Goal: Task Accomplishment & Management: Use online tool/utility

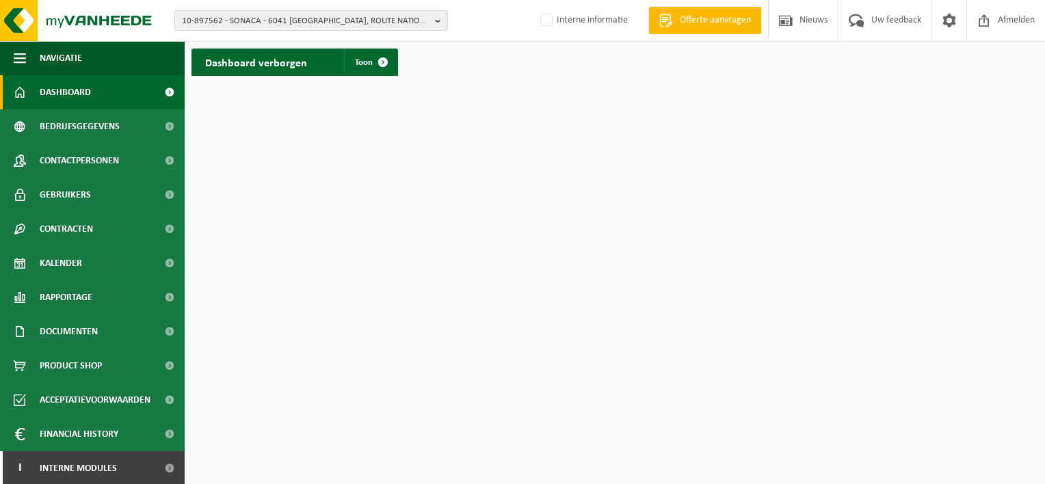
click at [227, 21] on span "10-897562 - SONACA - 6041 [GEOGRAPHIC_DATA], ROUTE NATIONALE 5" at bounding box center [306, 21] width 248 height 21
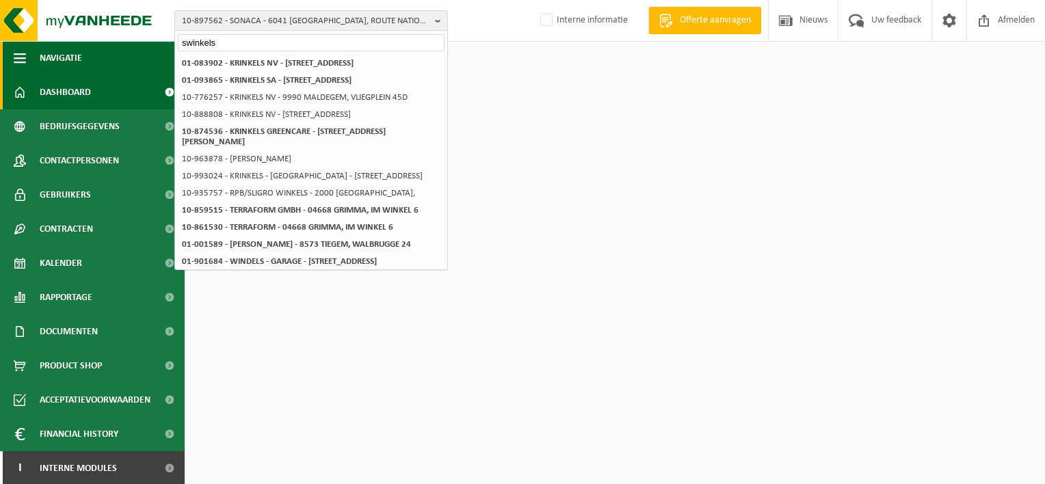
drag, startPoint x: 215, startPoint y: 40, endPoint x: 140, endPoint y: 51, distance: 76.7
click at [143, 51] on div "10-897562 - SONACA - 6041 GOSSELIES, ROUTE NATIONALE 5 swinkels 10-897562 - SON…" at bounding box center [522, 41] width 1045 height 83
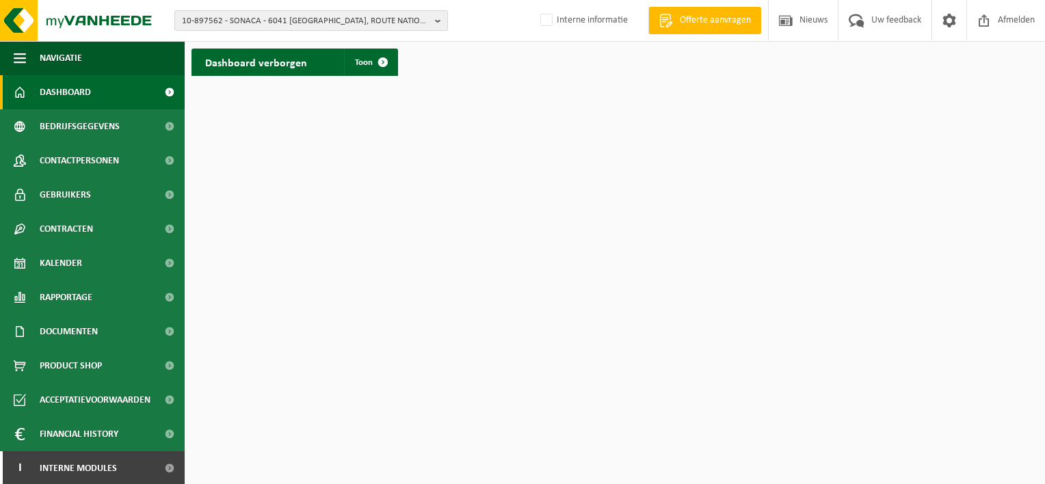
click at [232, 17] on span "10-897562 - SONACA - 6041 GOSSELIES, ROUTE NATIONALE 5" at bounding box center [306, 21] width 248 height 21
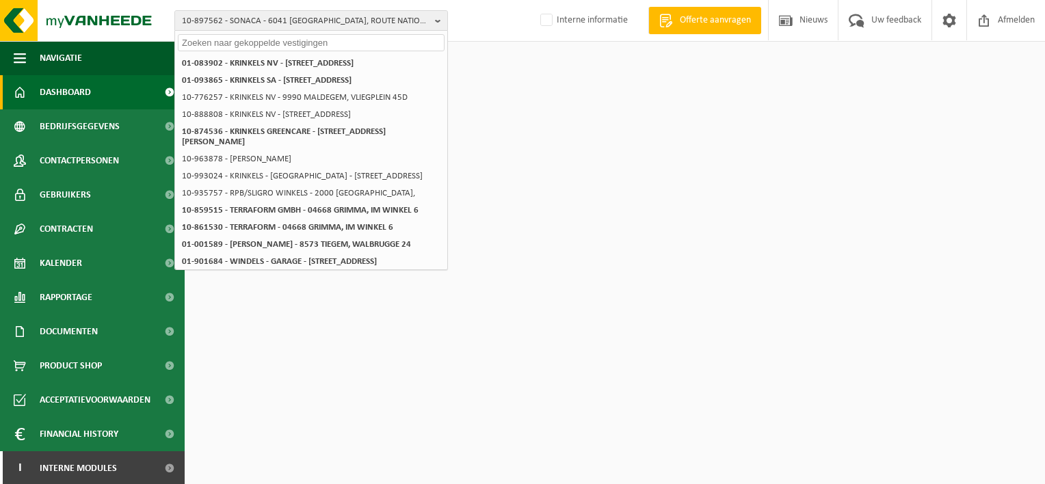
click at [256, 44] on input "text" at bounding box center [311, 42] width 267 height 17
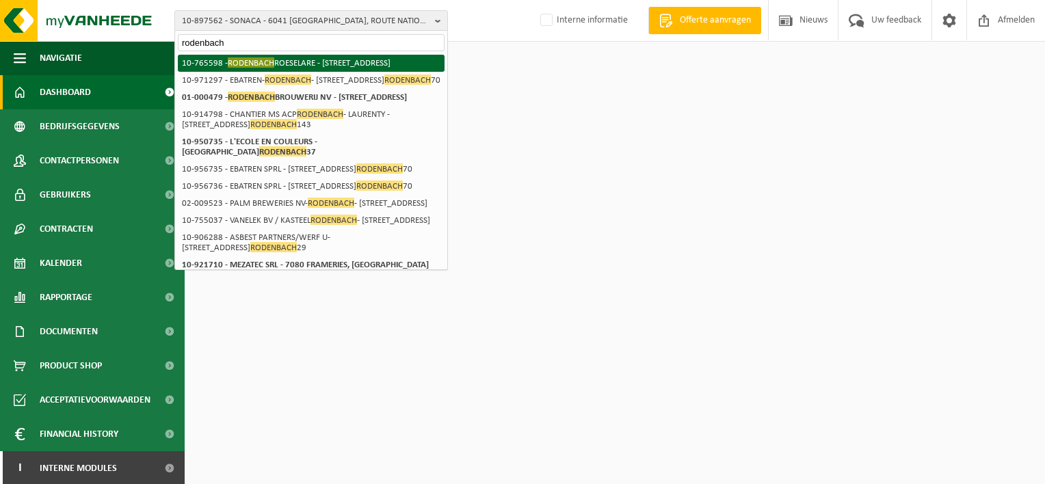
type input "rodenbach"
click at [327, 60] on li "10-765598 - RODENBACH ROESELARE - 8800 ROESELARE, SPANJESTRAAT 135" at bounding box center [311, 63] width 267 height 17
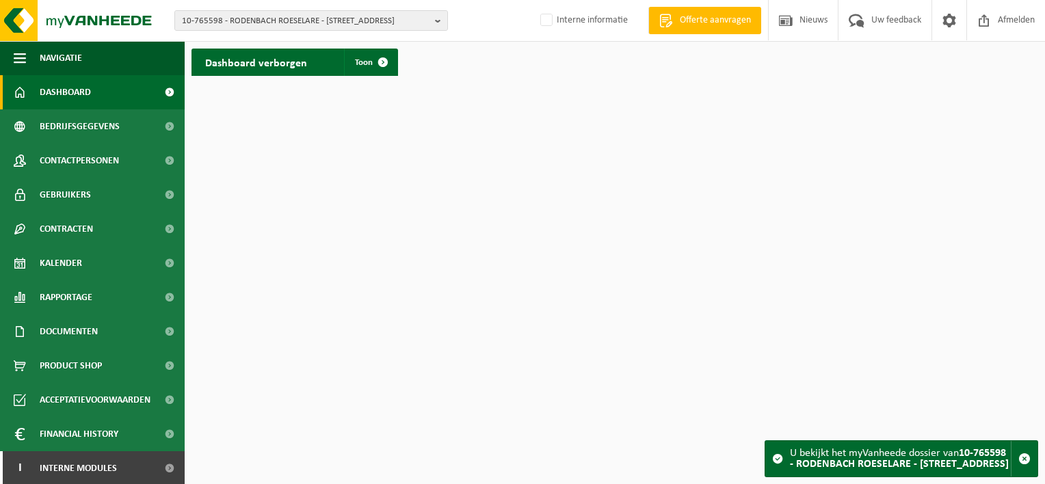
click at [252, 66] on h2 "Dashboard verborgen" at bounding box center [256, 62] width 129 height 27
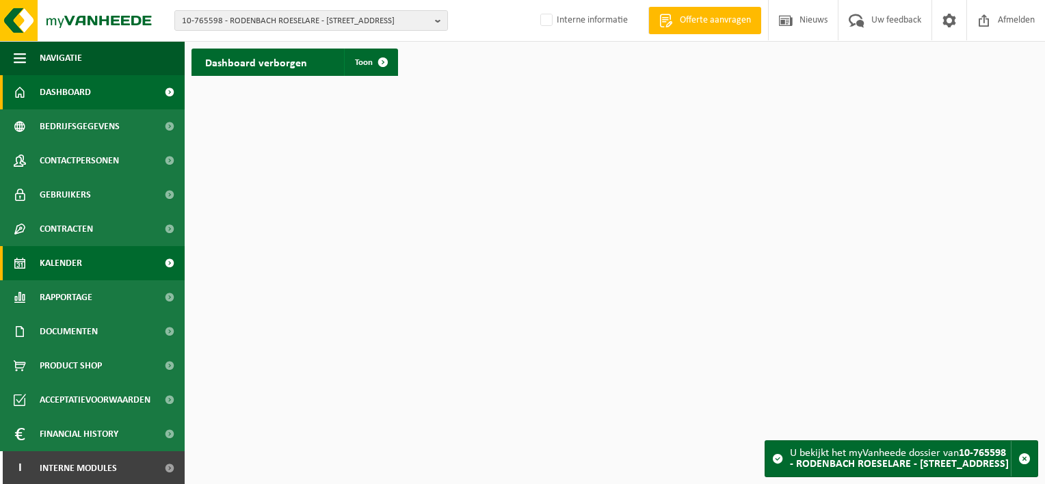
click at [69, 265] on span "Kalender" at bounding box center [61, 263] width 42 height 34
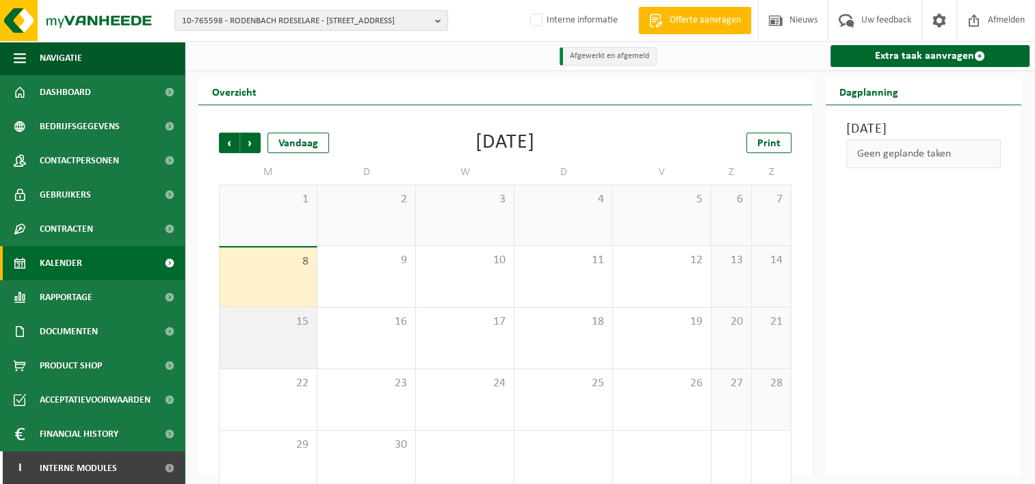
click at [297, 330] on span "15" at bounding box center [267, 322] width 83 height 15
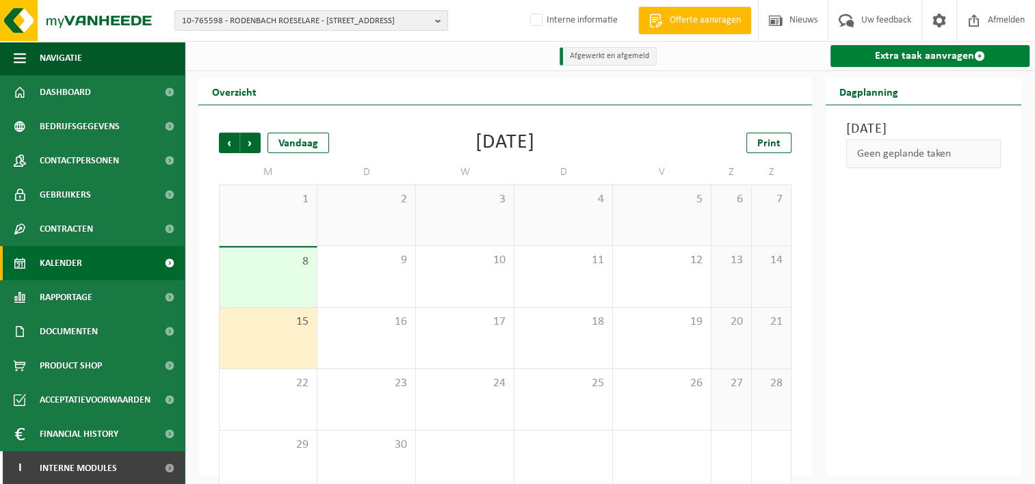
click at [916, 62] on link "Extra taak aanvragen" at bounding box center [929, 56] width 199 height 22
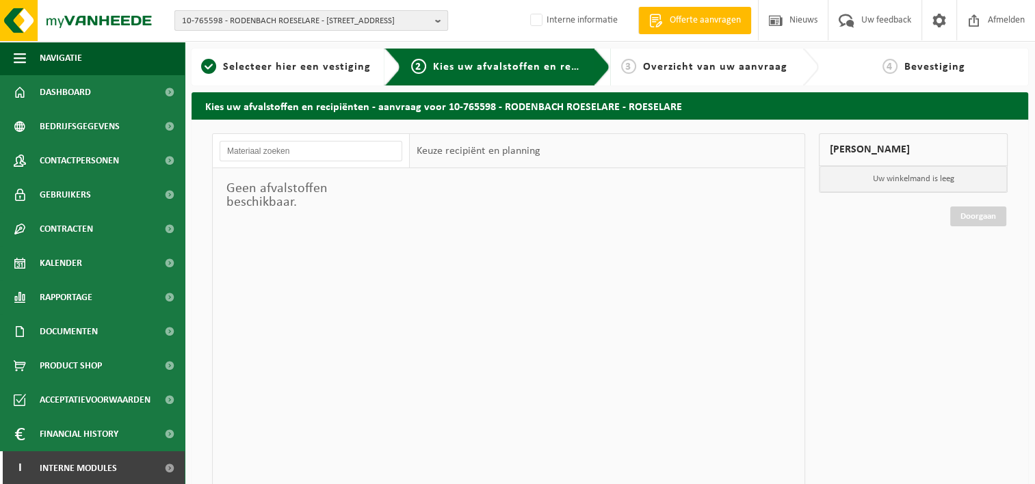
click at [267, 25] on span "10-765598 - RODENBACH ROESELARE - 8800 ROESELARE, SPANJESTRAAT 135" at bounding box center [306, 21] width 248 height 21
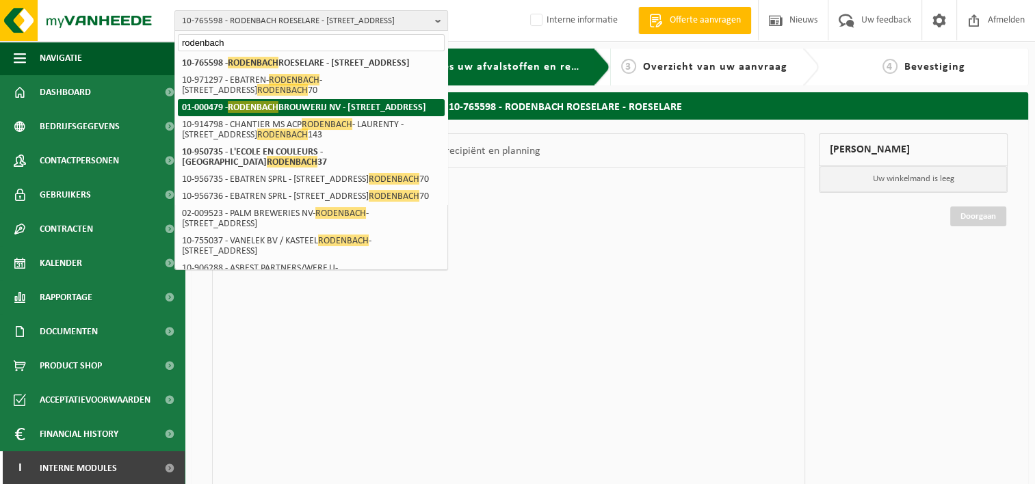
type input "rodenbach"
click at [316, 113] on strong "01-000479 - RODENBACH BROUWERIJ NV - 8800 ROESELARE, SPANJESTRAAT 133 - 141" at bounding box center [304, 107] width 244 height 12
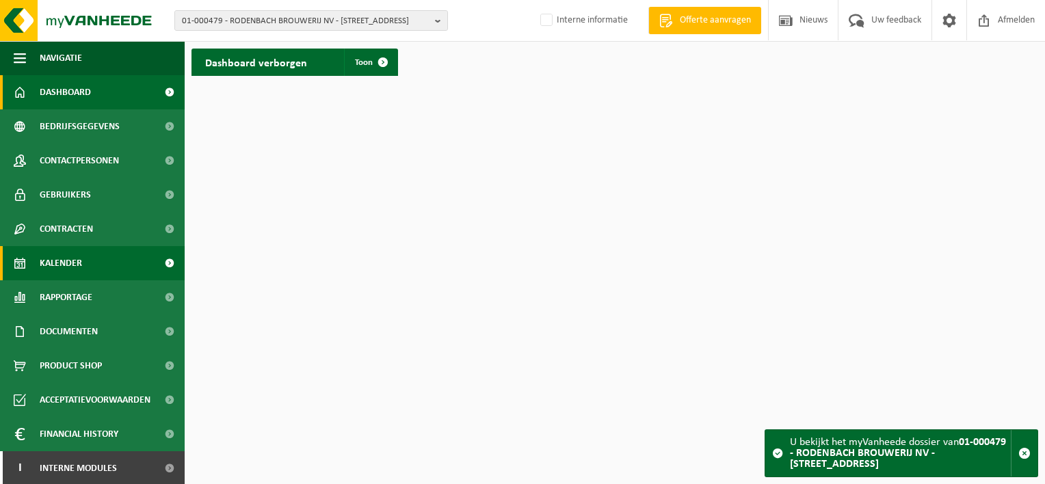
click at [60, 261] on span "Kalender" at bounding box center [61, 263] width 42 height 34
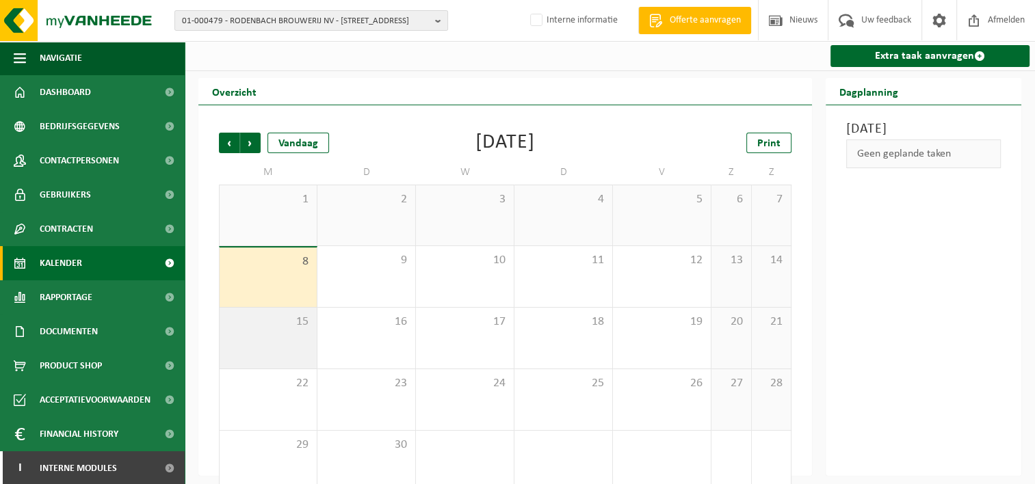
click at [276, 328] on span "15" at bounding box center [267, 322] width 83 height 15
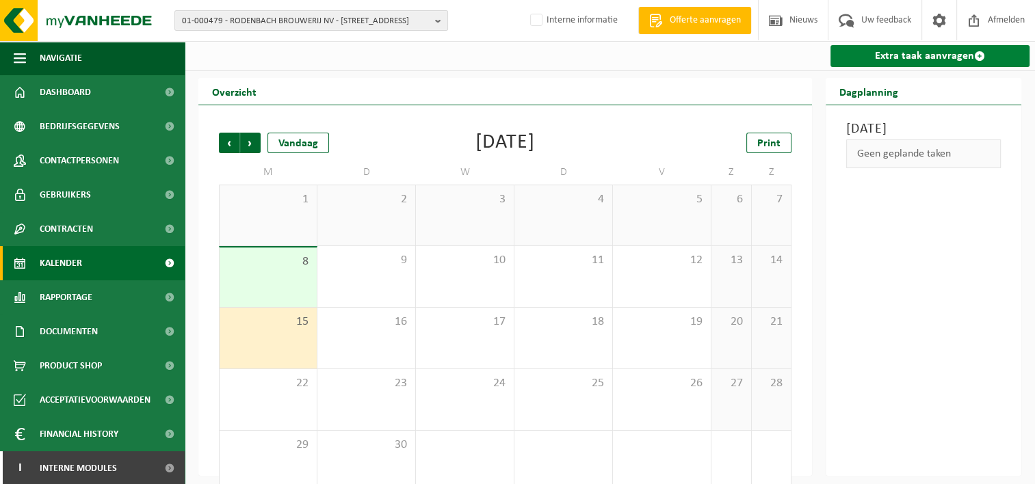
click at [897, 57] on link "Extra taak aanvragen" at bounding box center [929, 56] width 199 height 22
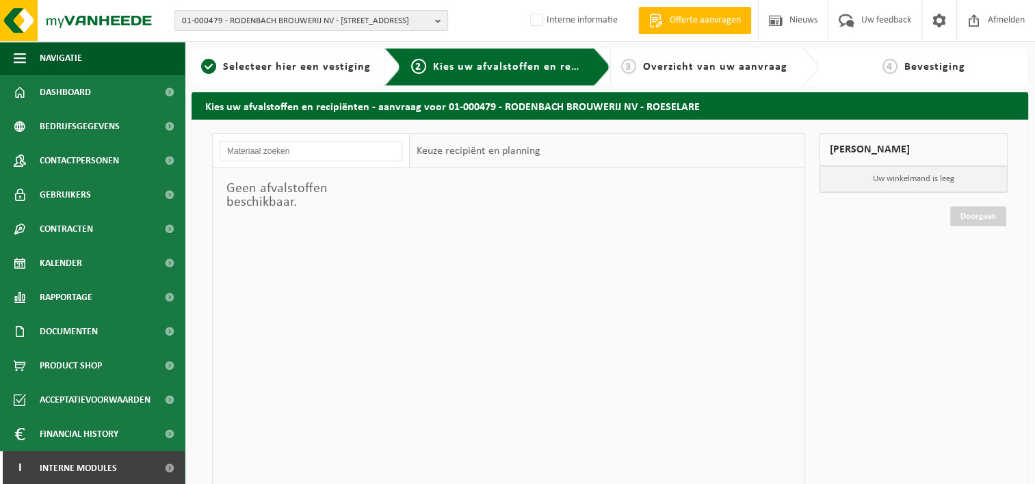
click at [292, 16] on span "01-000479 - RODENBACH BROUWERIJ NV - [STREET_ADDRESS]" at bounding box center [306, 21] width 248 height 21
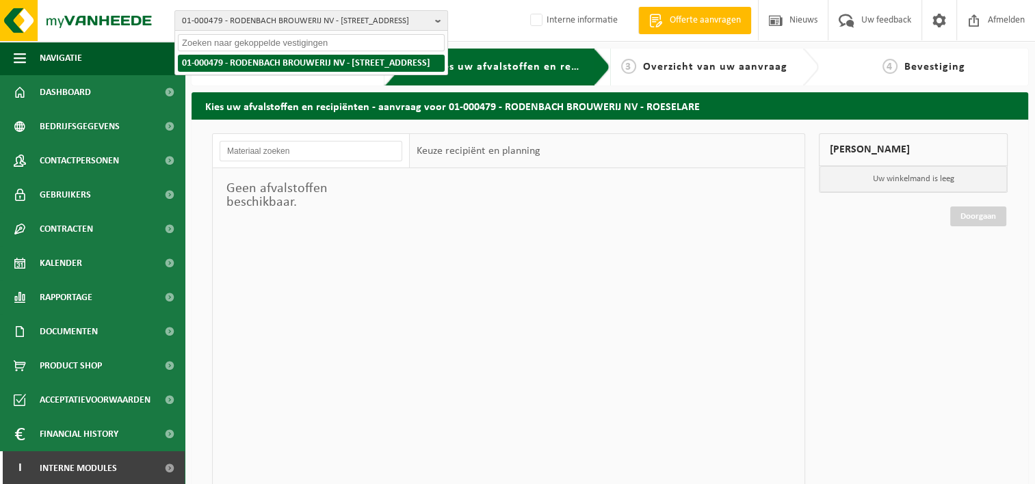
click at [289, 63] on strong "01-000479 - RODENBACH BROUWERIJ NV - [STREET_ADDRESS]" at bounding box center [306, 63] width 248 height 10
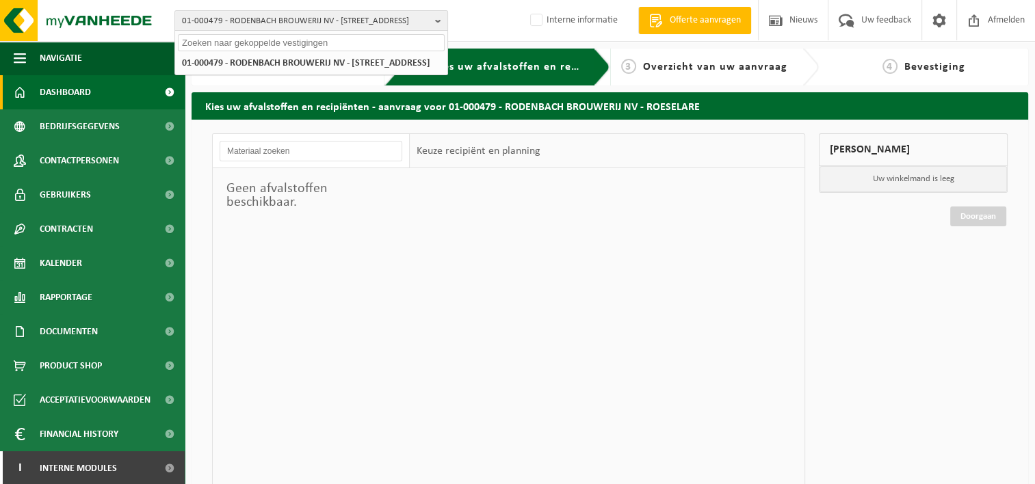
click at [77, 93] on span "Dashboard" at bounding box center [65, 92] width 51 height 34
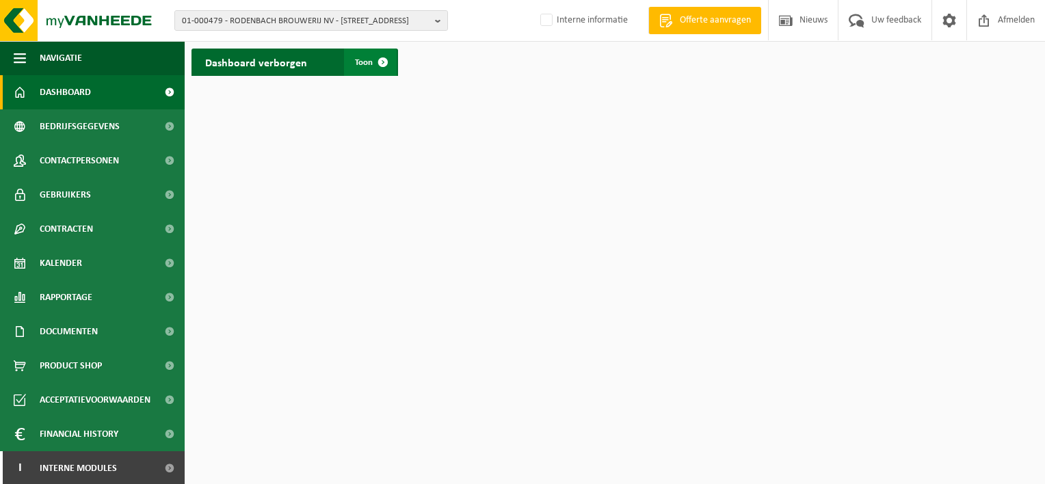
click at [383, 63] on span at bounding box center [382, 62] width 27 height 27
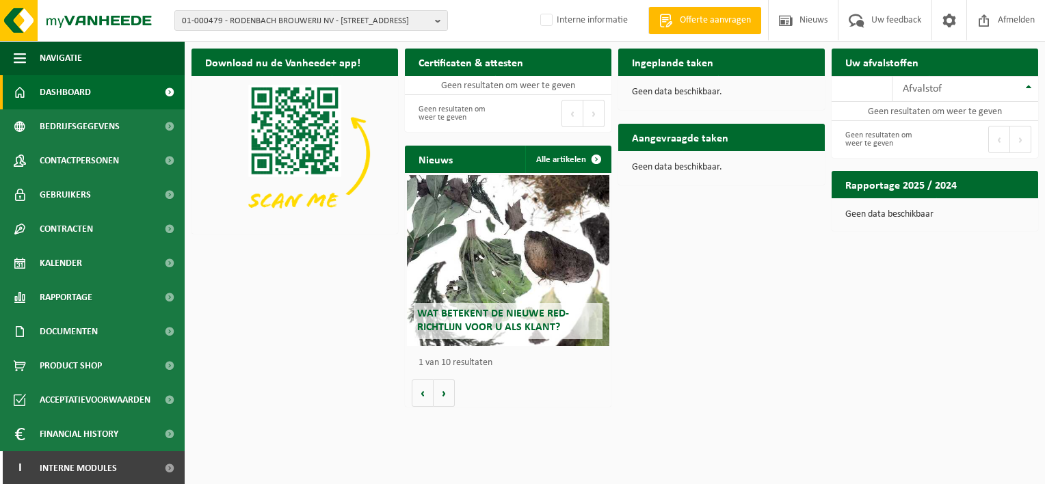
drag, startPoint x: 68, startPoint y: 263, endPoint x: 261, endPoint y: 233, distance: 194.4
click at [68, 263] on span "Kalender" at bounding box center [61, 263] width 42 height 34
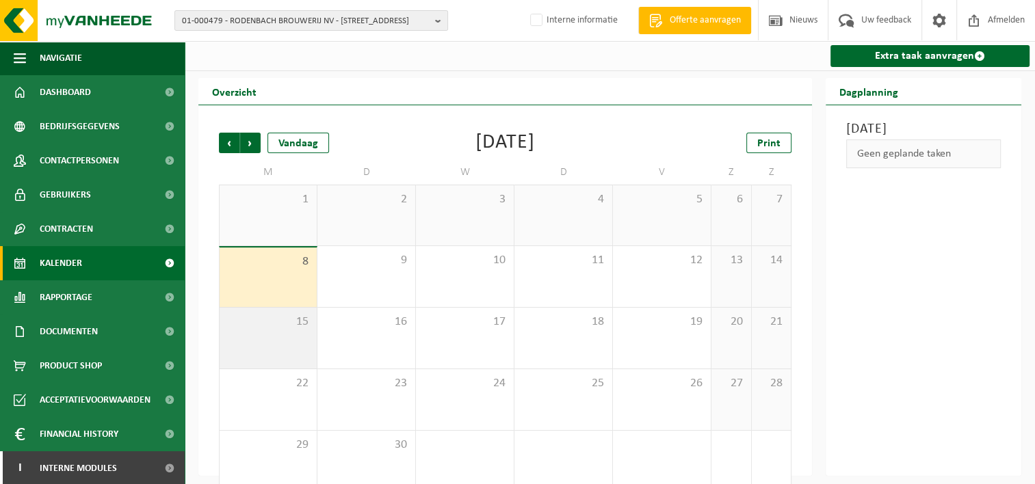
click at [293, 326] on span "15" at bounding box center [267, 322] width 83 height 15
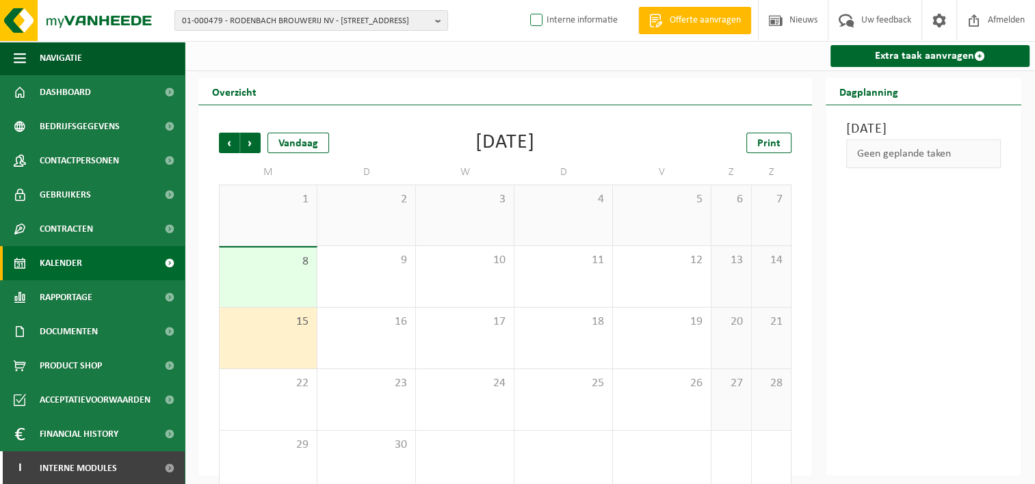
click at [581, 19] on label "Interne informatie" at bounding box center [572, 20] width 90 height 21
click at [525, 0] on input "Interne informatie" at bounding box center [525, -1] width 1 height 1
checkbox input "true"
click at [895, 168] on div "Geen geplande taken" at bounding box center [923, 154] width 155 height 29
click at [77, 300] on span "Rapportage" at bounding box center [66, 297] width 53 height 34
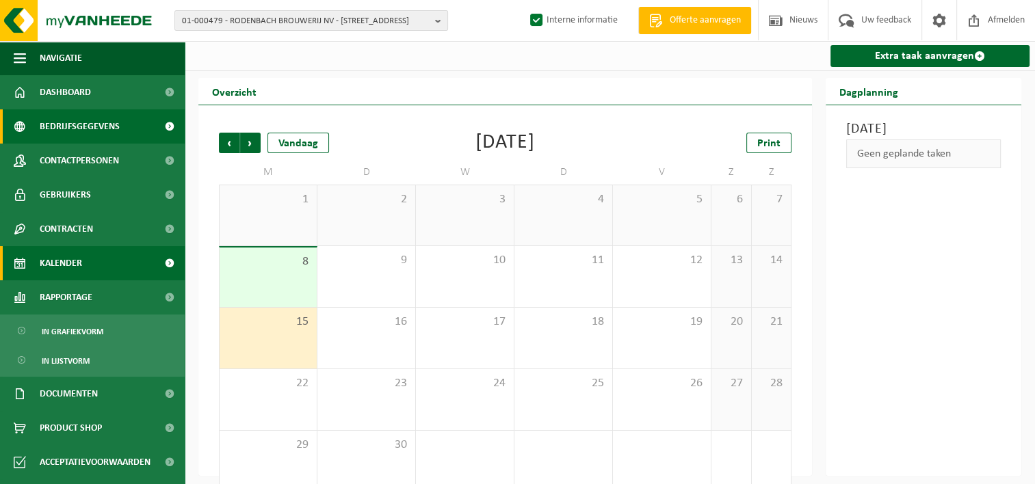
click at [62, 120] on span "Bedrijfsgegevens" at bounding box center [80, 126] width 80 height 34
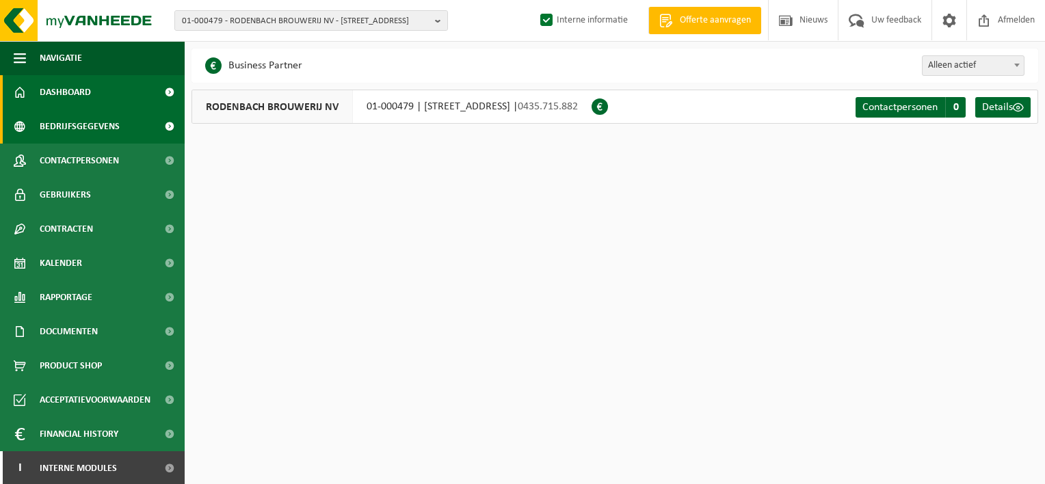
click at [62, 95] on span "Dashboard" at bounding box center [65, 92] width 51 height 34
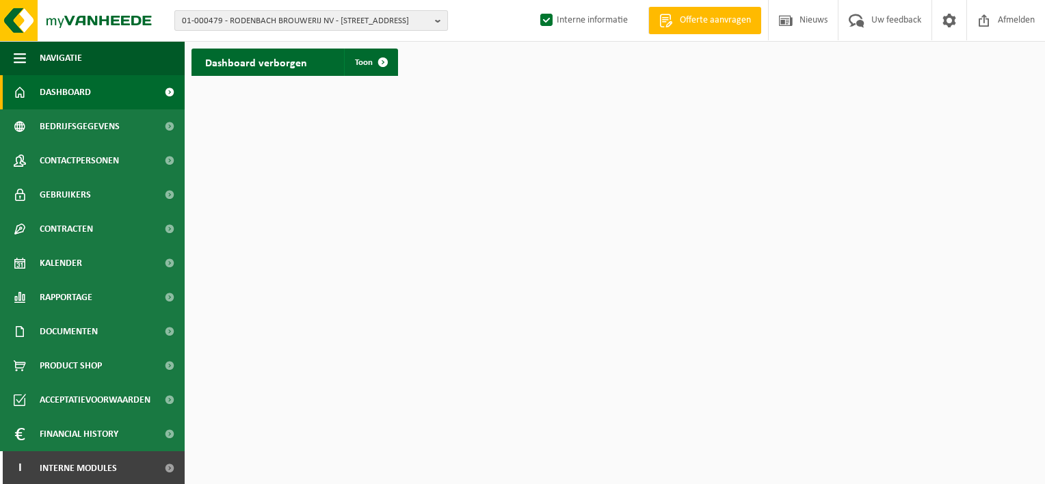
click at [311, 18] on span "01-000479 - RODENBACH BROUWERIJ NV - [STREET_ADDRESS]" at bounding box center [306, 21] width 248 height 21
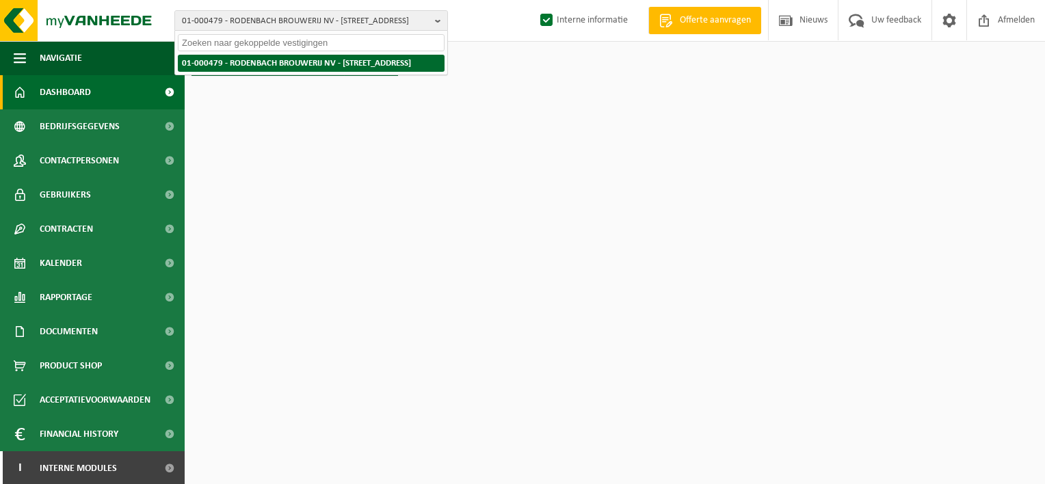
click at [298, 63] on strong "01-000479 - RODENBACH BROUWERIJ NV - [STREET_ADDRESS]" at bounding box center [296, 63] width 229 height 9
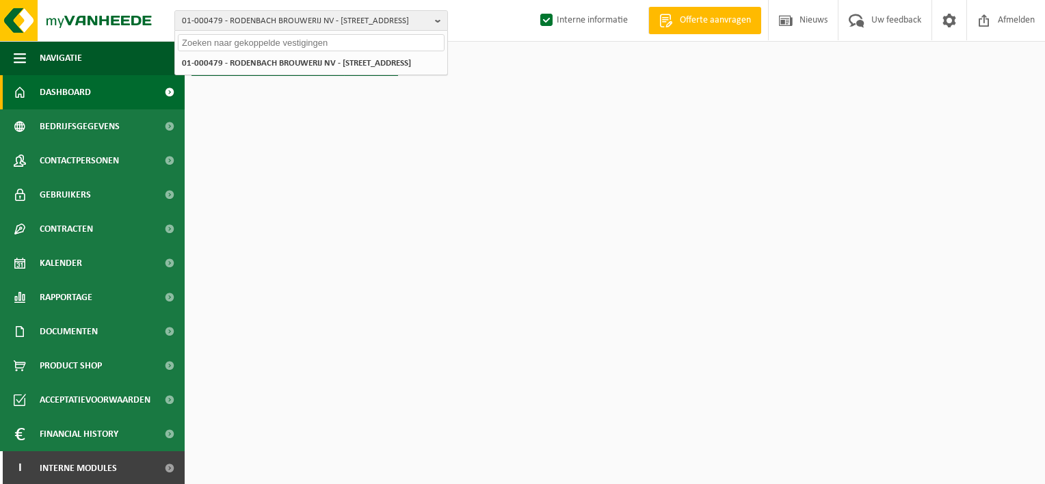
click at [332, 50] on input "text" at bounding box center [311, 42] width 267 height 17
click at [438, 19] on b "button" at bounding box center [441, 20] width 12 height 19
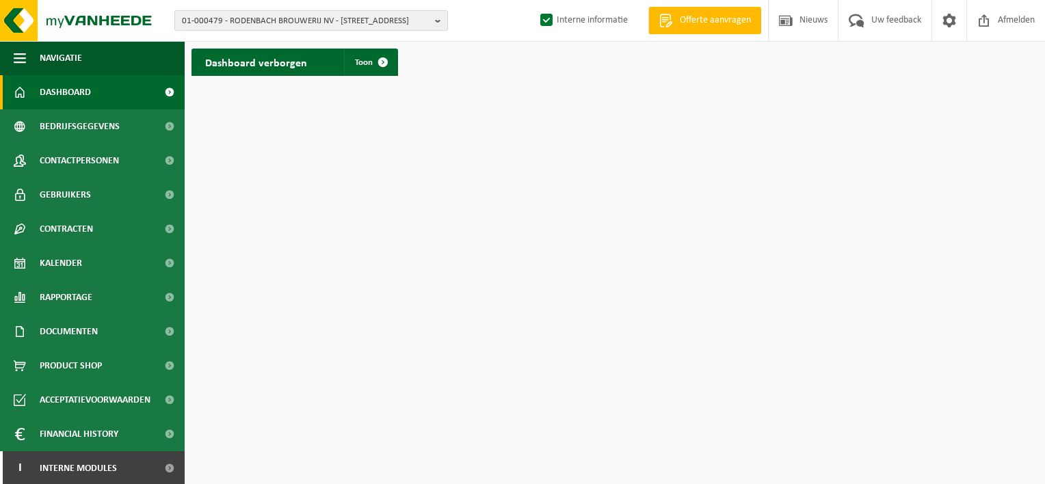
click at [438, 19] on b "button" at bounding box center [441, 20] width 12 height 19
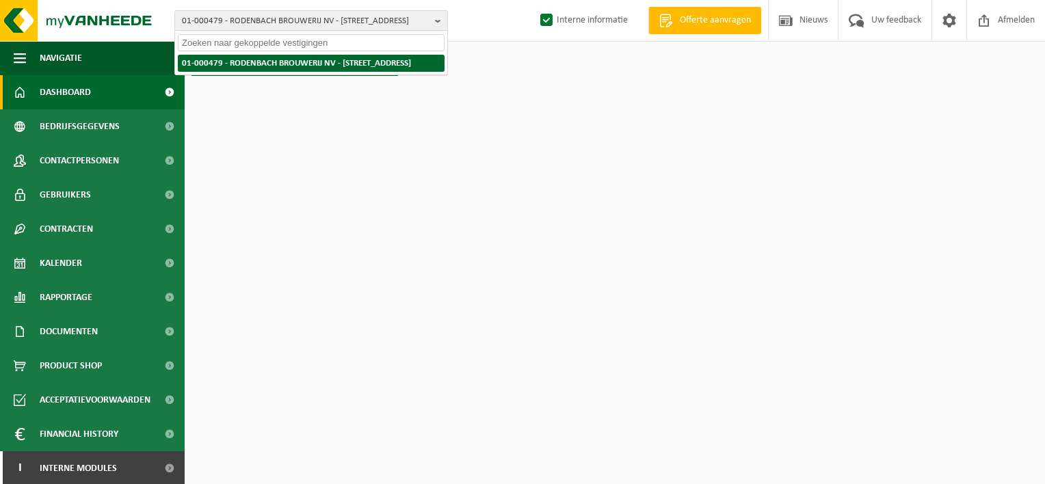
click at [257, 68] on strong "01-000479 - RODENBACH BROUWERIJ NV - [STREET_ADDRESS]" at bounding box center [296, 63] width 229 height 9
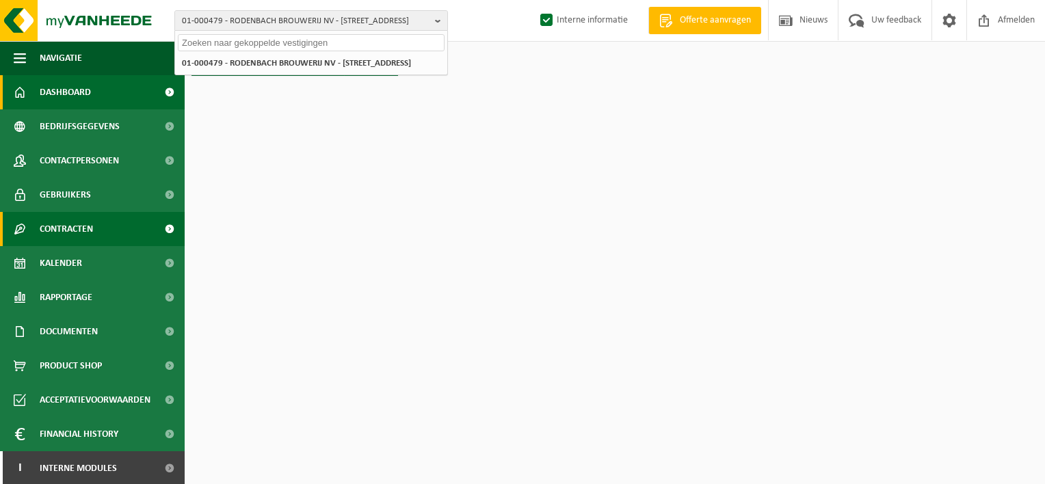
click at [70, 231] on span "Contracten" at bounding box center [66, 229] width 53 height 34
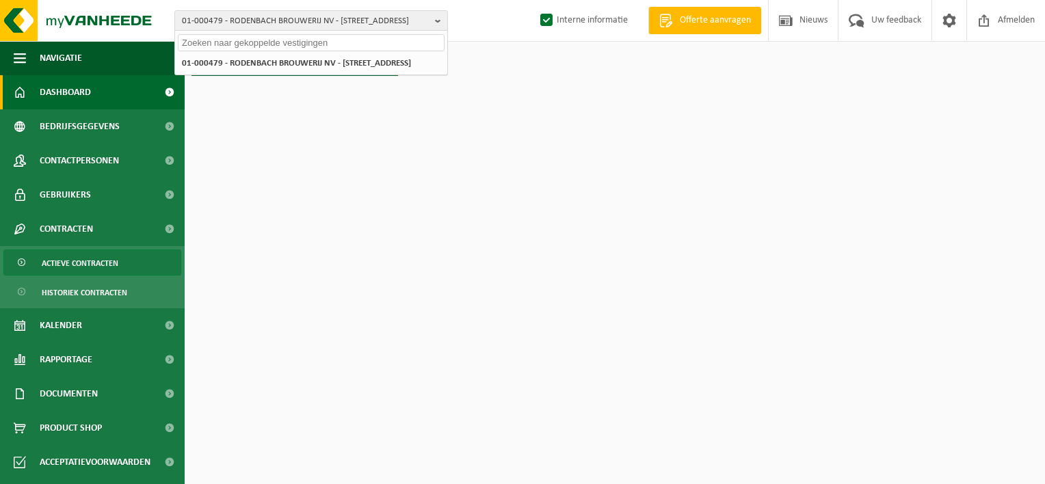
click at [77, 265] on span "Actieve contracten" at bounding box center [80, 263] width 77 height 26
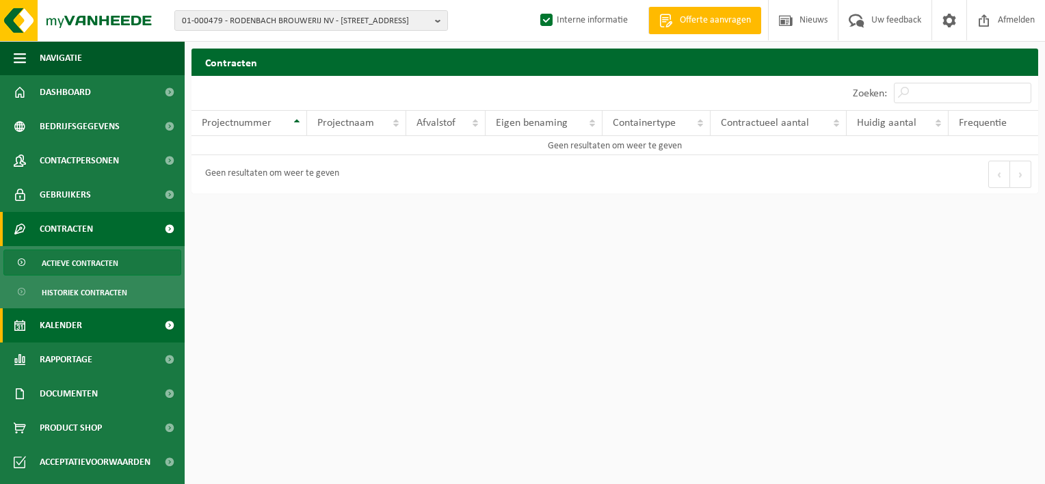
click at [83, 334] on link "Kalender" at bounding box center [92, 325] width 185 height 34
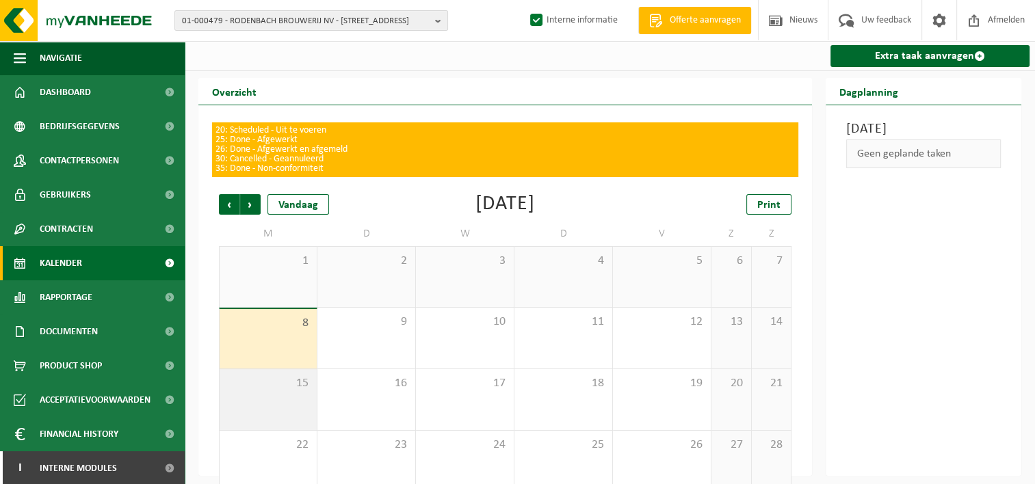
click at [267, 403] on div "15" at bounding box center [268, 399] width 97 height 61
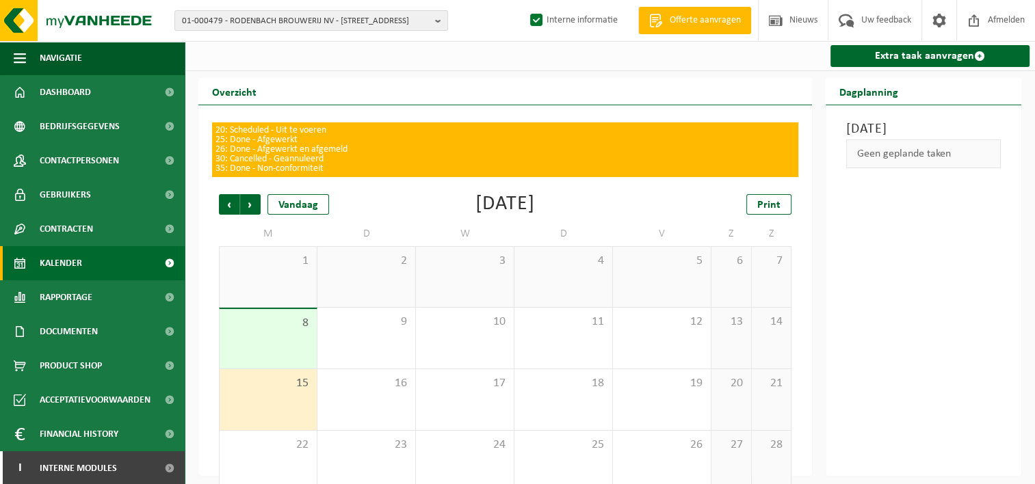
click at [302, 330] on span "8" at bounding box center [267, 323] width 83 height 15
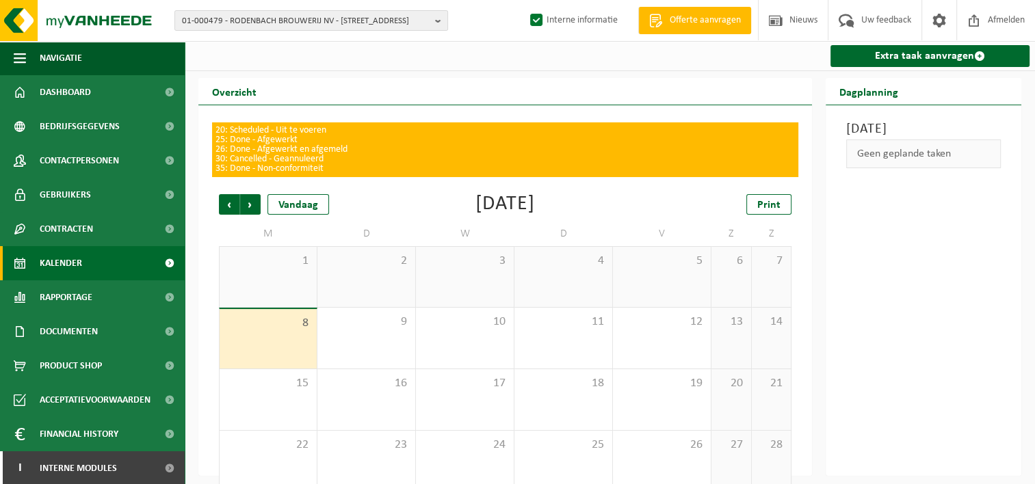
drag, startPoint x: 69, startPoint y: 294, endPoint x: 69, endPoint y: 346, distance: 52.0
click at [69, 294] on span "Rapportage" at bounding box center [66, 297] width 53 height 34
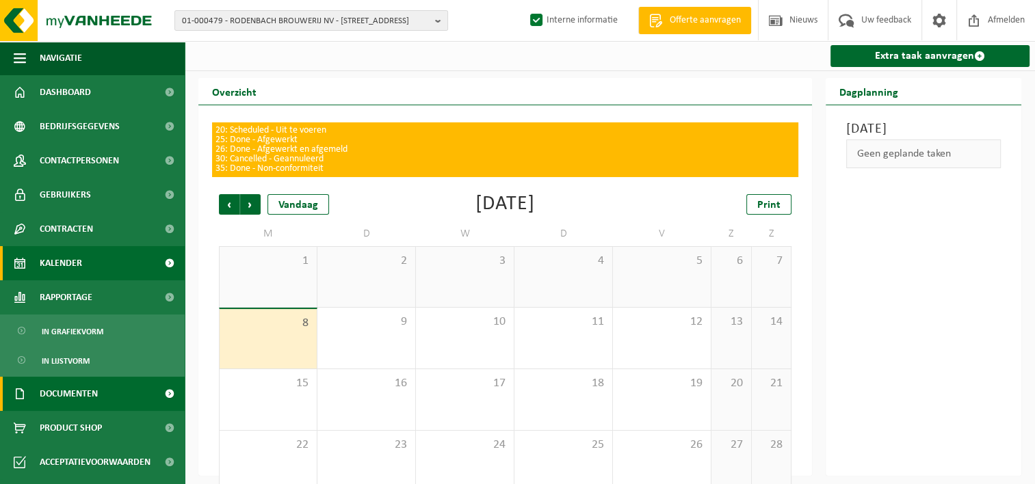
click at [82, 394] on span "Documenten" at bounding box center [69, 394] width 58 height 34
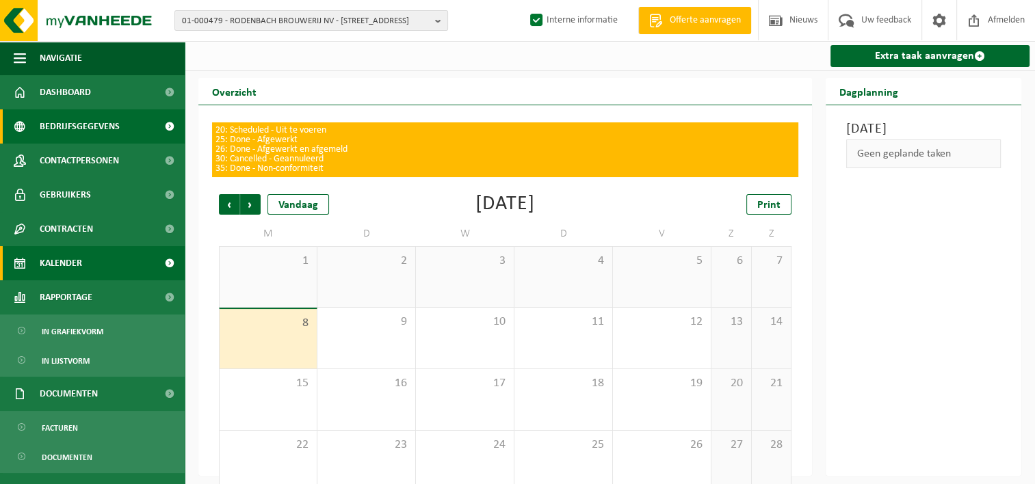
click at [72, 120] on span "Bedrijfsgegevens" at bounding box center [80, 126] width 80 height 34
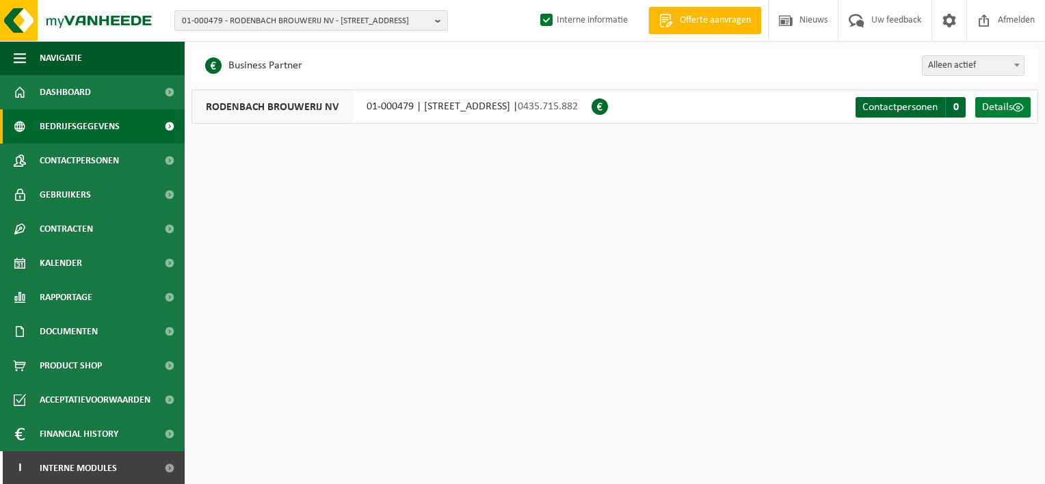
click at [1007, 102] on span "Details" at bounding box center [997, 107] width 31 height 11
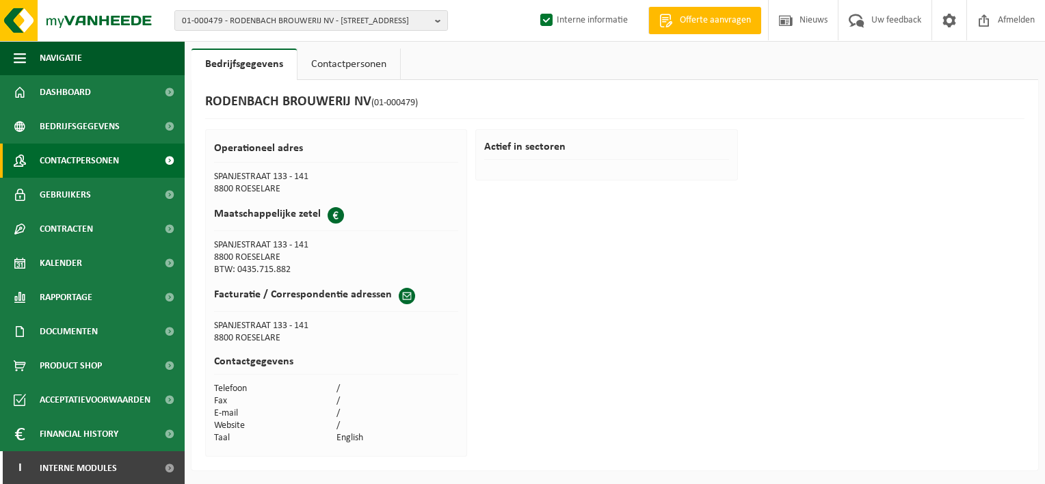
click at [46, 162] on span "Contactpersonen" at bounding box center [79, 161] width 79 height 34
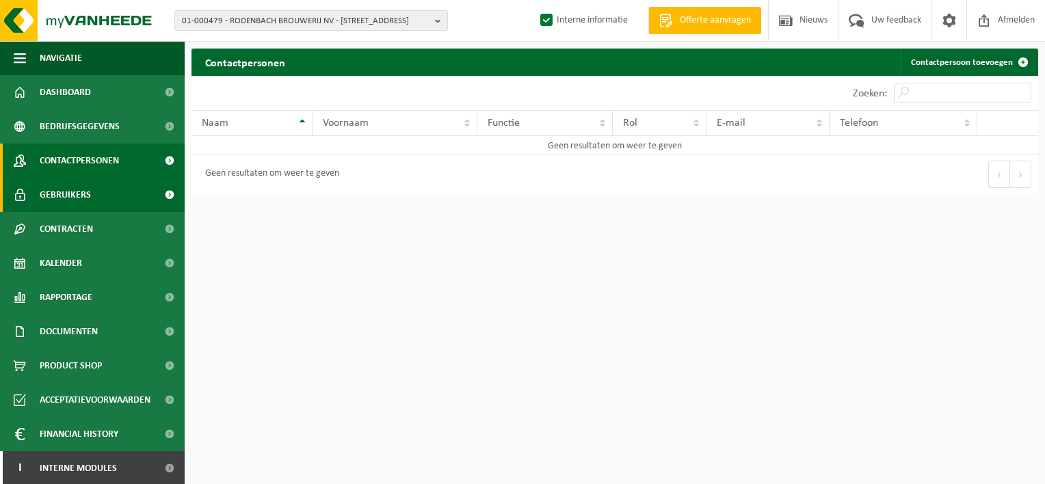
click at [46, 200] on span "Gebruikers" at bounding box center [65, 195] width 51 height 34
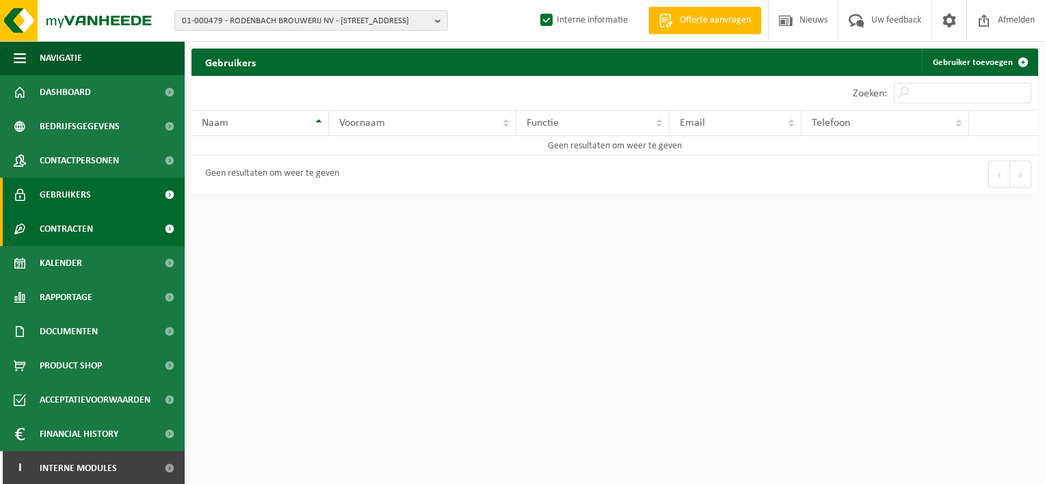
click at [53, 227] on span "Contracten" at bounding box center [66, 229] width 53 height 34
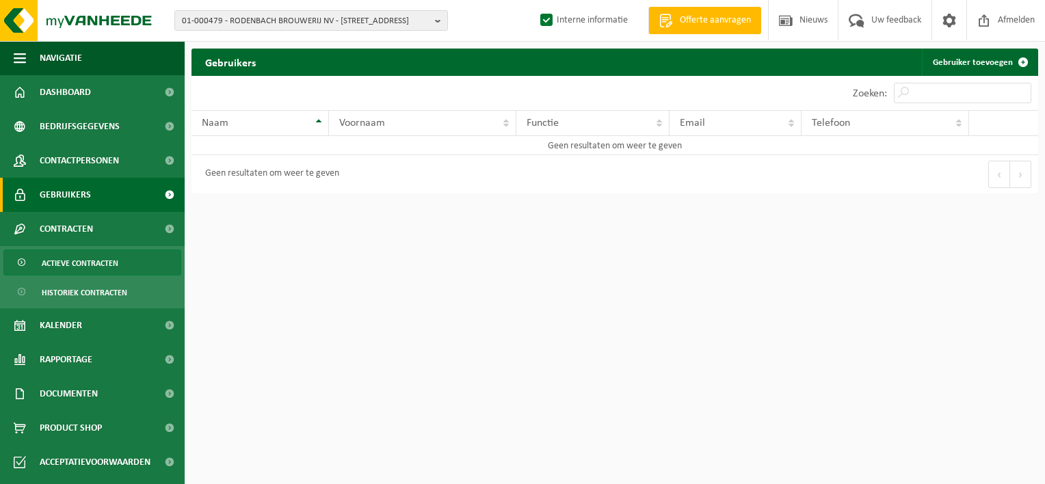
click at [47, 262] on span "Actieve contracten" at bounding box center [80, 263] width 77 height 26
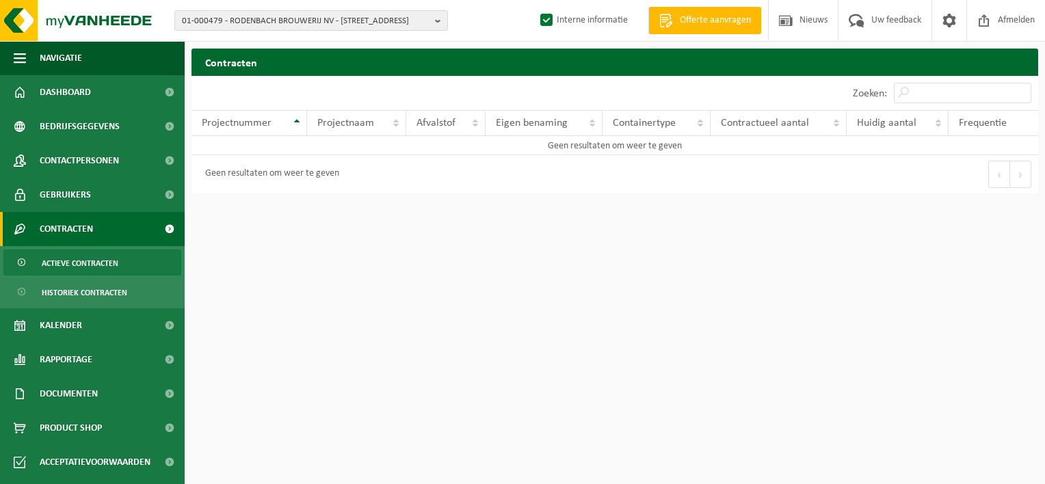
click at [62, 296] on span "Historiek contracten" at bounding box center [84, 293] width 85 height 26
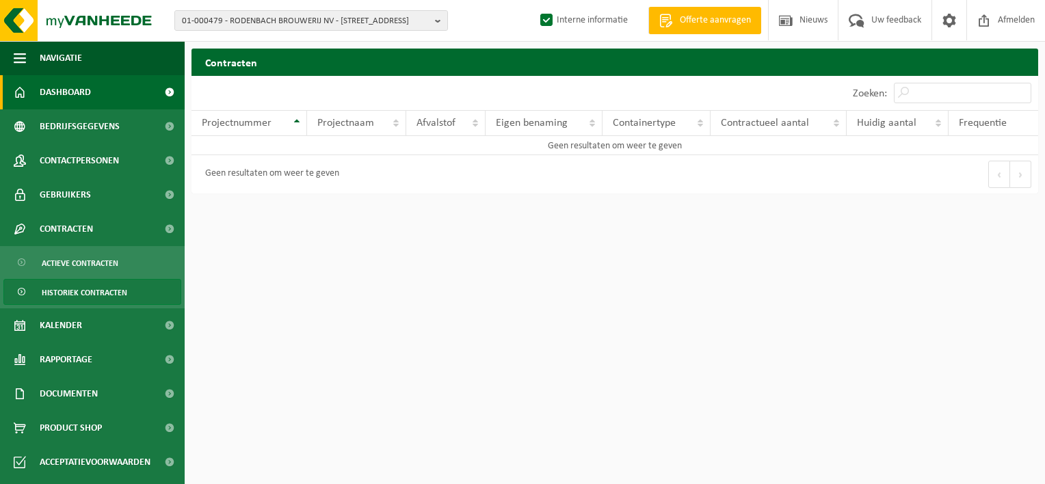
click at [66, 87] on span "Dashboard" at bounding box center [65, 92] width 51 height 34
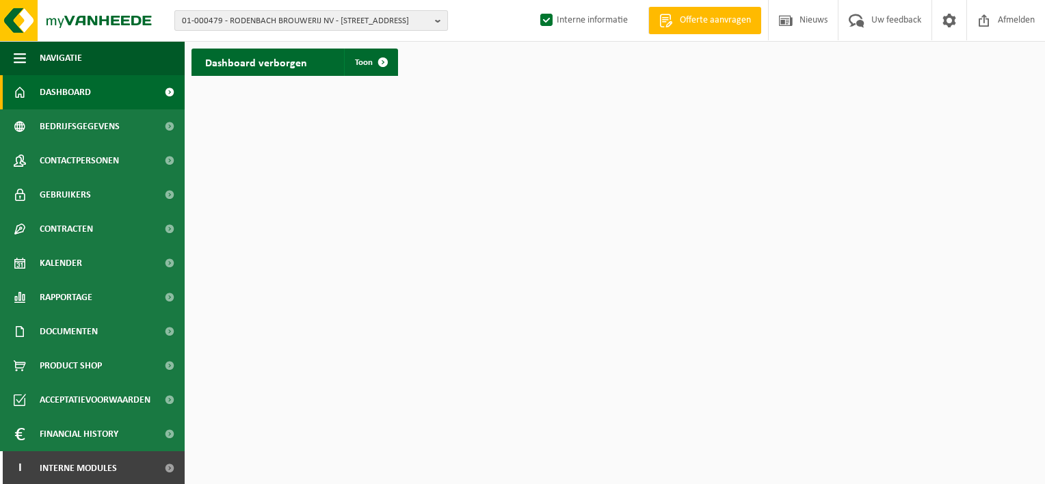
click at [437, 18] on b "button" at bounding box center [441, 20] width 12 height 19
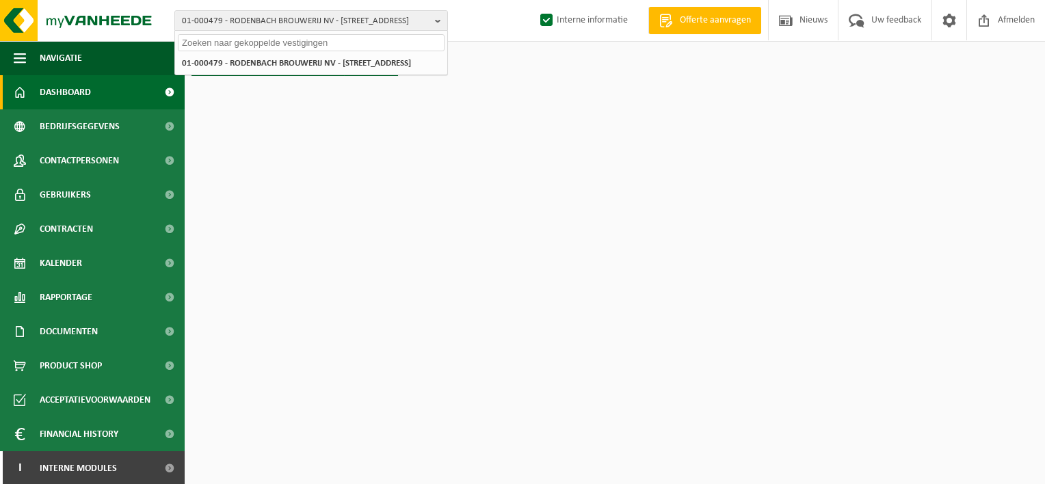
click at [305, 46] on input "text" at bounding box center [311, 42] width 267 height 17
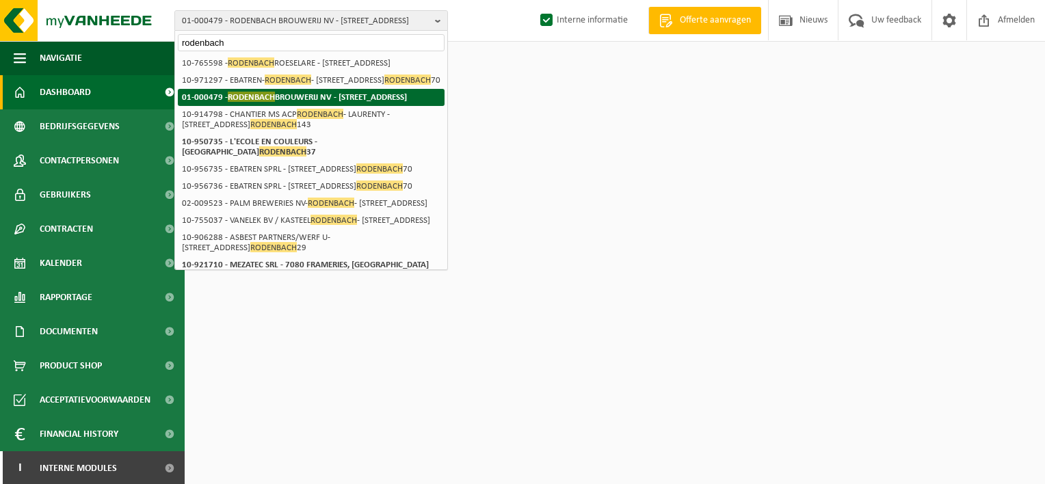
type input "rodenbach"
drag, startPoint x: 221, startPoint y: 126, endPoint x: 454, endPoint y: 205, distance: 246.3
click at [221, 102] on strong "01-000479 - RODENBACH BROUWERIJ NV - [STREET_ADDRESS]" at bounding box center [294, 97] width 225 height 10
click at [230, 102] on strong "01-000479 - RODENBACH BROUWERIJ NV - [STREET_ADDRESS]" at bounding box center [294, 97] width 225 height 10
click at [233, 102] on span "RODENBACH" at bounding box center [251, 97] width 47 height 10
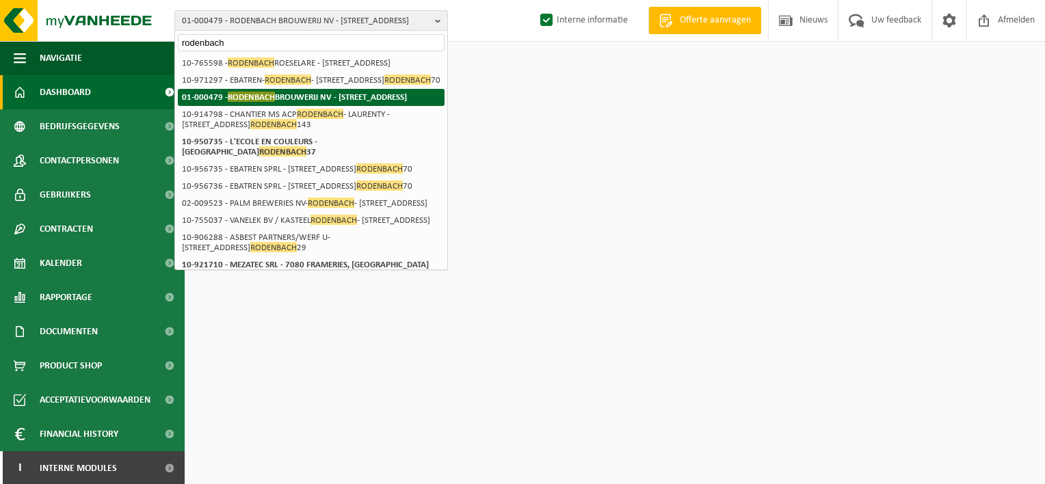
click at [257, 102] on span "RODENBACH" at bounding box center [251, 97] width 47 height 10
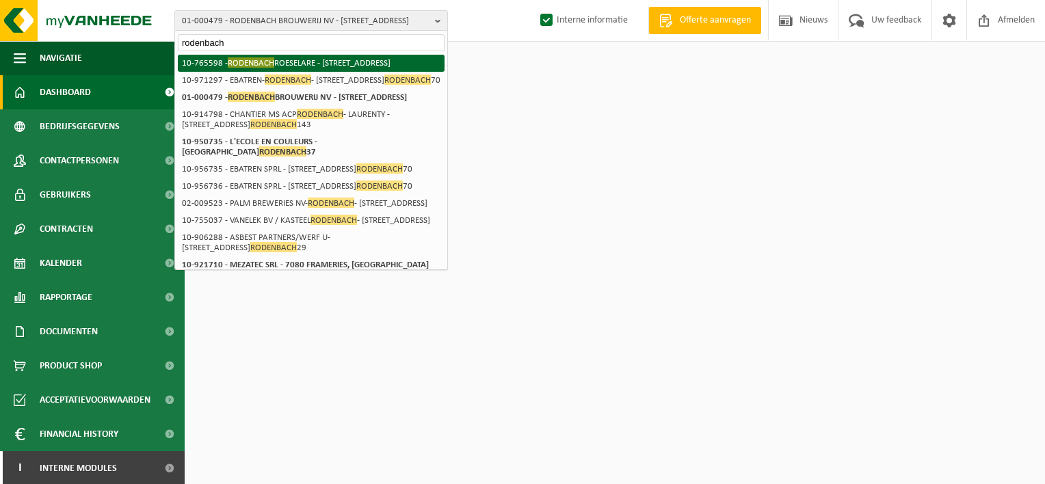
click at [240, 72] on li "10-765598 - RODENBACH ROESELARE - [STREET_ADDRESS]" at bounding box center [311, 63] width 267 height 17
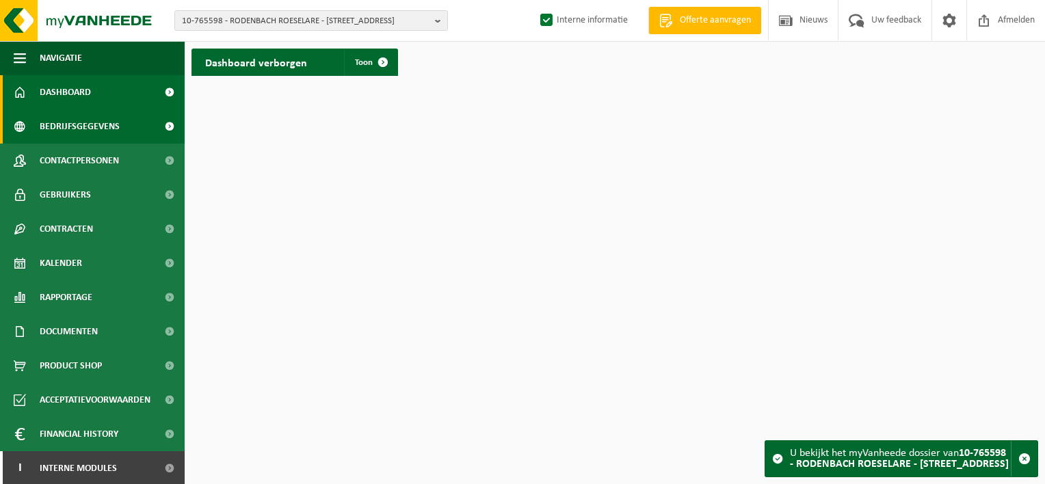
click at [79, 123] on span "Bedrijfsgegevens" at bounding box center [80, 126] width 80 height 34
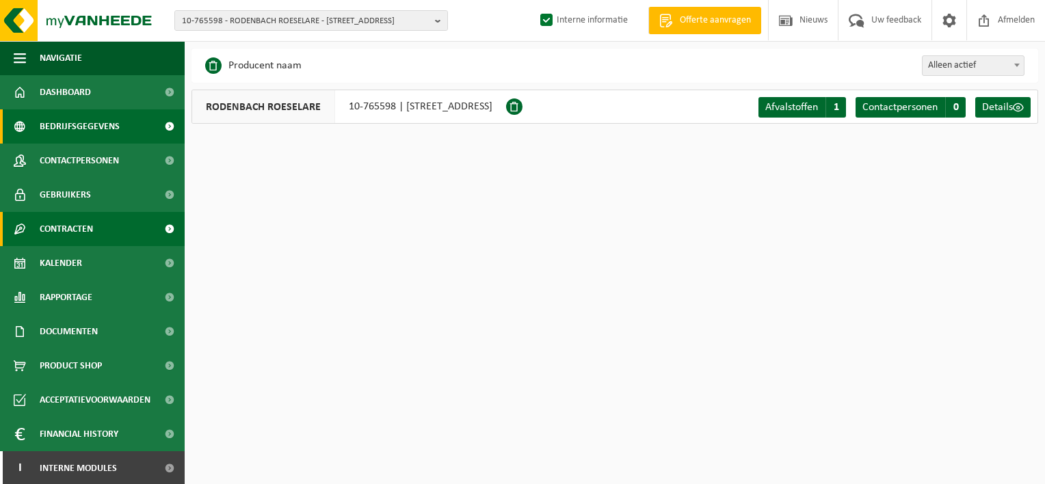
click at [65, 230] on span "Contracten" at bounding box center [66, 229] width 53 height 34
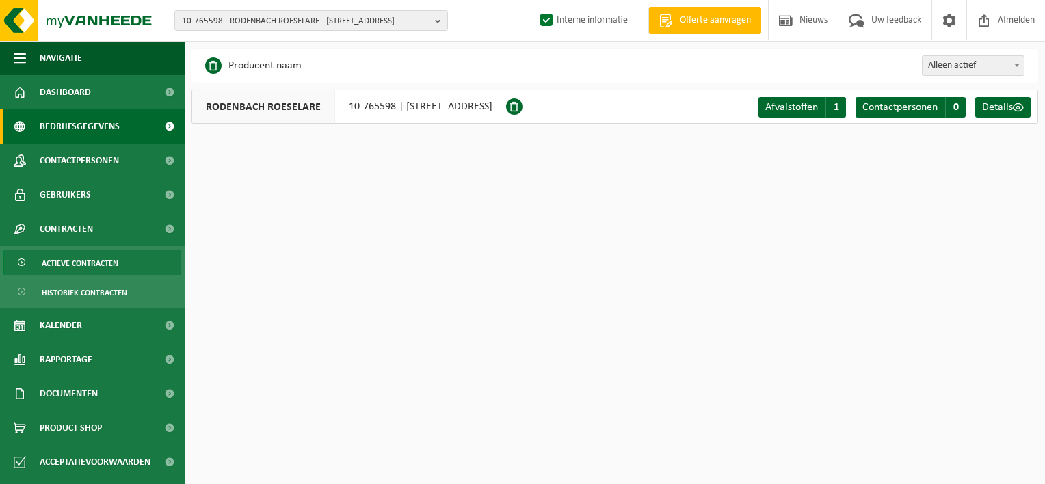
click at [60, 265] on span "Actieve contracten" at bounding box center [80, 263] width 77 height 26
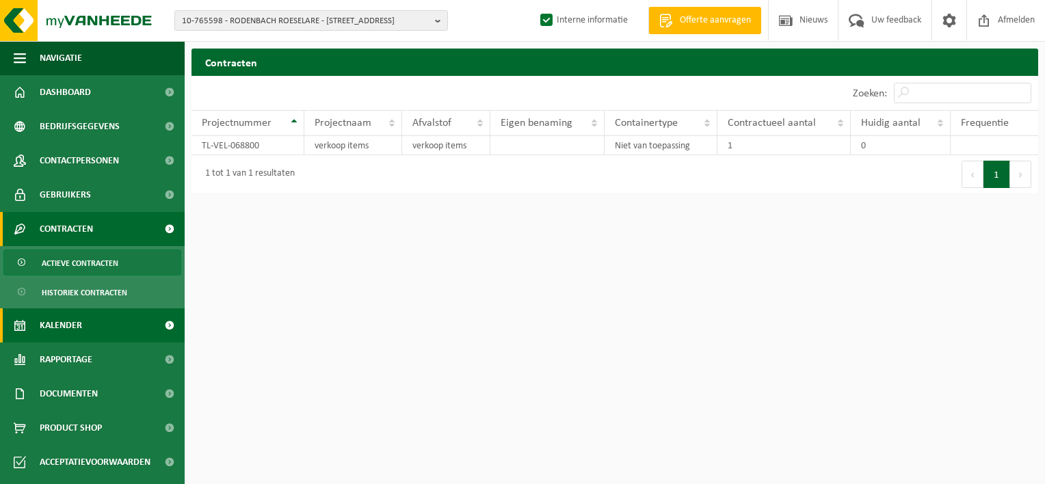
click at [68, 323] on span "Kalender" at bounding box center [61, 325] width 42 height 34
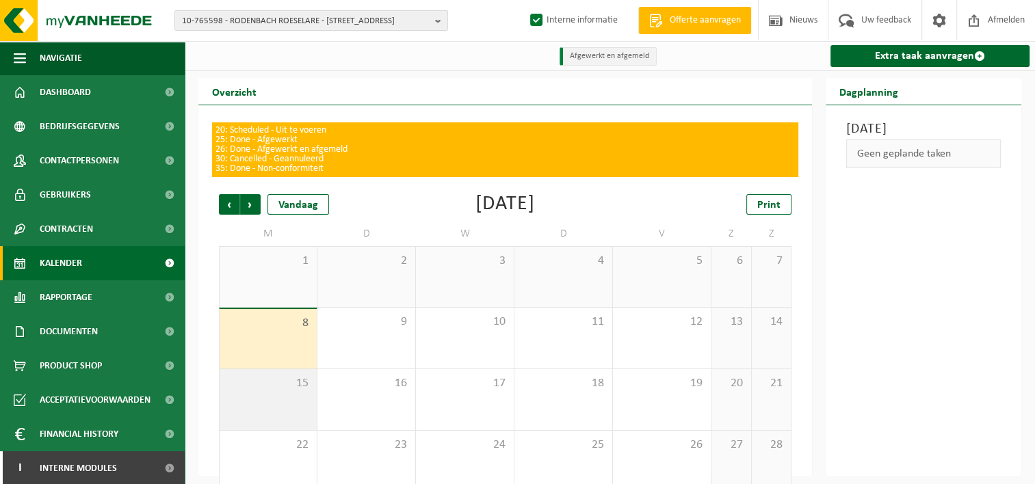
click at [290, 404] on div "15" at bounding box center [268, 399] width 97 height 61
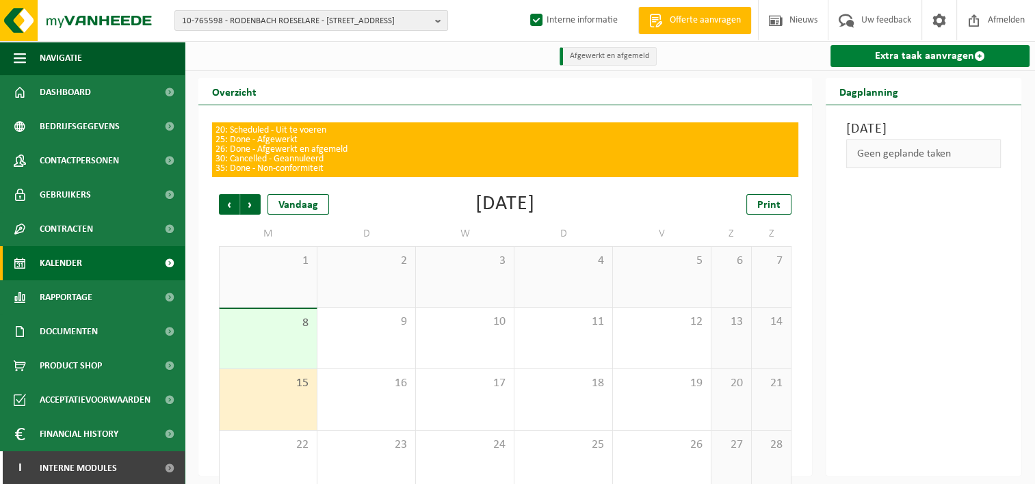
click at [923, 57] on link "Extra taak aanvragen" at bounding box center [929, 56] width 199 height 22
